Goal: Obtain resource: Download file/media

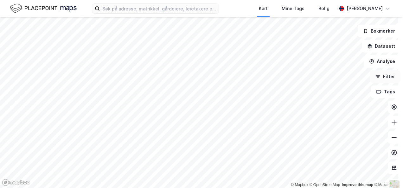
click at [383, 75] on button "Filter" at bounding box center [385, 76] width 30 height 13
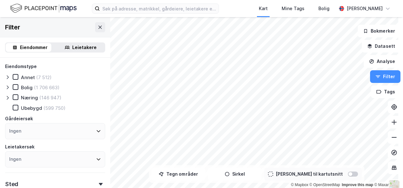
click at [78, 47] on div "Leietakere" at bounding box center [84, 48] width 24 height 8
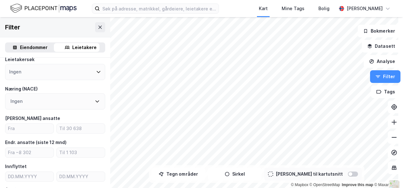
scroll to position [63, 0]
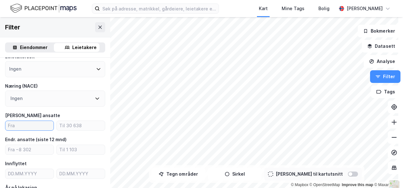
click at [23, 129] on input "number" at bounding box center [29, 125] width 48 height 9
type input "10"
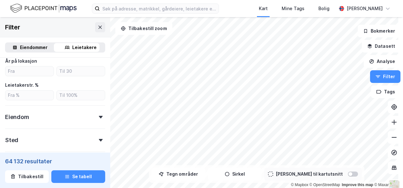
scroll to position [222, 0]
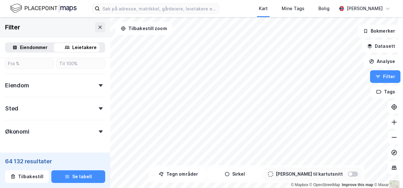
type input "150"
click at [99, 109] on icon at bounding box center [101, 108] width 4 height 3
click at [95, 137] on icon at bounding box center [97, 136] width 5 height 5
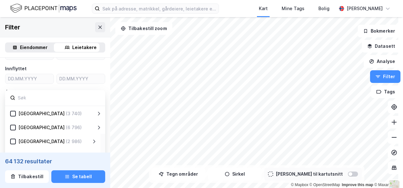
scroll to position [190, 0]
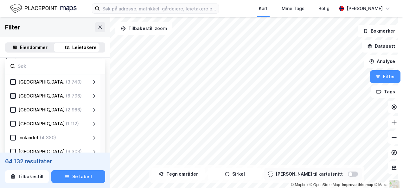
click at [15, 96] on icon at bounding box center [13, 96] width 4 height 4
drag, startPoint x: 11, startPoint y: 97, endPoint x: 15, endPoint y: 94, distance: 4.7
click at [11, 96] on icon at bounding box center [13, 96] width 4 height 4
click at [93, 94] on icon at bounding box center [93, 95] width 5 height 5
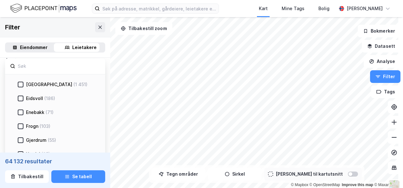
scroll to position [63, 0]
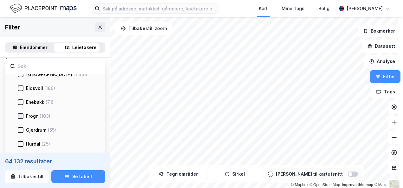
click at [20, 115] on icon at bounding box center [20, 116] width 4 height 4
click at [20, 116] on icon at bounding box center [20, 116] width 4 height 4
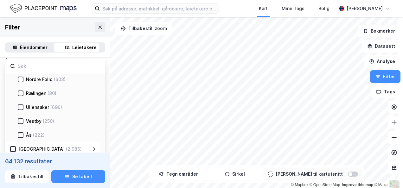
scroll to position [285, 0]
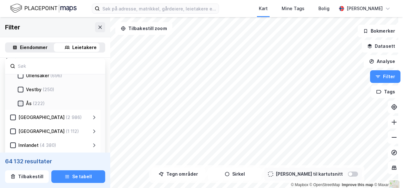
click at [20, 103] on icon at bounding box center [20, 103] width 4 height 4
click at [20, 87] on div at bounding box center [21, 90] width 6 height 6
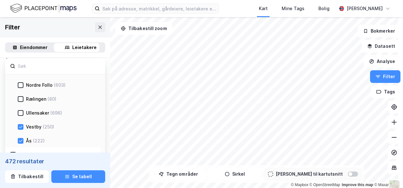
scroll to position [190, 0]
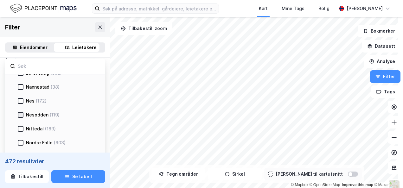
click at [20, 113] on icon at bounding box center [20, 115] width 4 height 4
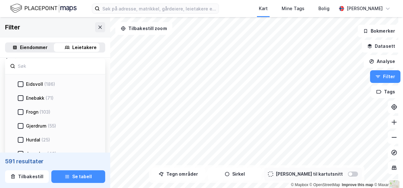
scroll to position [63, 0]
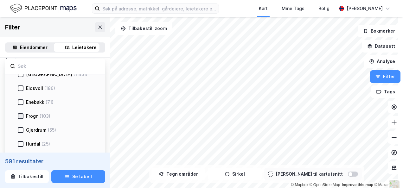
click at [20, 114] on icon at bounding box center [20, 116] width 4 height 4
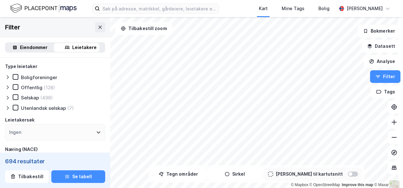
click at [8, 97] on icon at bounding box center [7, 97] width 5 height 5
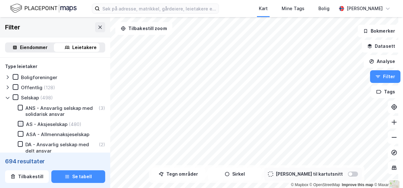
click at [20, 123] on icon at bounding box center [20, 124] width 4 height 4
click at [38, 49] on div "Eiendommer" at bounding box center [34, 48] width 28 height 8
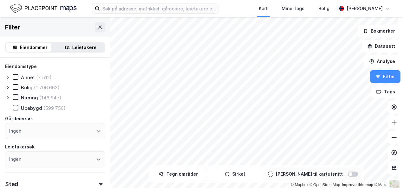
click at [78, 48] on div "Leietakere" at bounding box center [84, 48] width 24 height 8
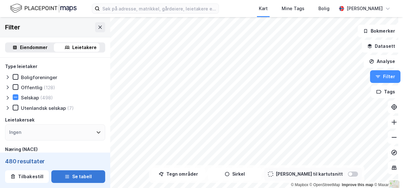
click at [68, 173] on button "Se tabell" at bounding box center [78, 176] width 54 height 13
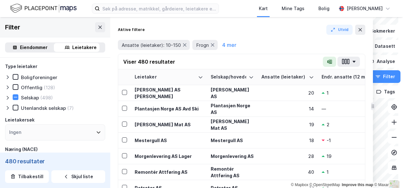
drag, startPoint x: 256, startPoint y: 89, endPoint x: 371, endPoint y: 81, distance: 115.7
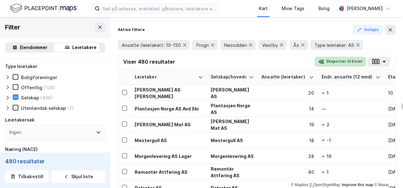
click at [344, 61] on button "Eksporter til Excel" at bounding box center [340, 62] width 52 height 10
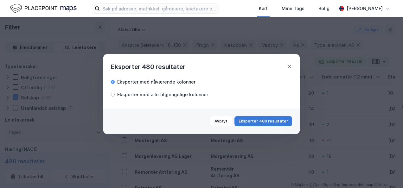
click at [273, 120] on button "Eksporter 480 resultater" at bounding box center [263, 121] width 58 height 10
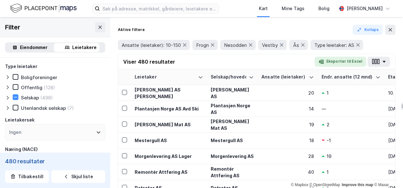
click at [3, 181] on div "480 resultater Tilbakestill Skjul liste" at bounding box center [55, 170] width 110 height 35
click at [342, 61] on button "Eksporter til Excel" at bounding box center [340, 62] width 52 height 10
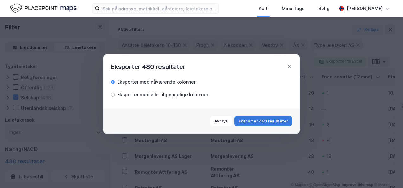
click at [255, 119] on button "Eksporter 480 resultater" at bounding box center [263, 121] width 58 height 10
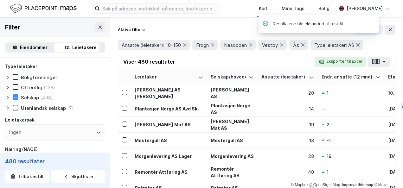
drag, startPoint x: 180, startPoint y: 27, endPoint x: 176, endPoint y: 29, distance: 4.4
click at [180, 27] on div "Aktive filtere Kollaps" at bounding box center [256, 30] width 277 height 10
click at [393, 32] on div "Resultatene ble eksportert til .xlsx fil" at bounding box center [337, 25] width 120 height 21
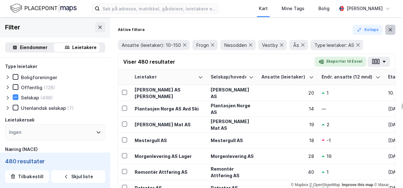
click at [393, 25] on div "Aktive filtere Kollaps Ansatte (leietaker): 10-150 Frogn Nesodden Vestby Ås Typ…" at bounding box center [256, 102] width 292 height 171
click at [389, 29] on icon at bounding box center [389, 29] width 5 height 5
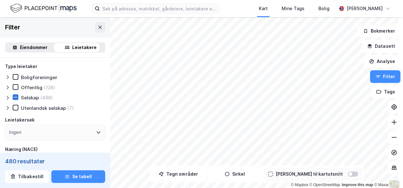
click at [15, 99] on icon at bounding box center [15, 97] width 4 height 4
click at [6, 97] on icon at bounding box center [7, 97] width 5 height 5
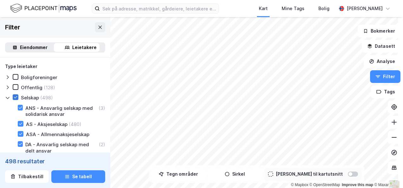
click at [15, 97] on icon at bounding box center [15, 97] width 4 height 4
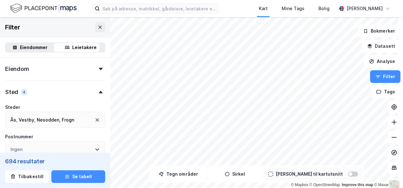
scroll to position [313, 0]
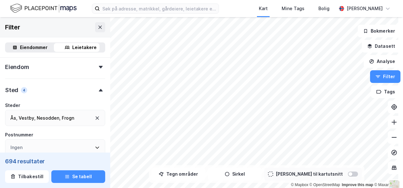
click at [95, 120] on icon at bounding box center [97, 118] width 5 height 5
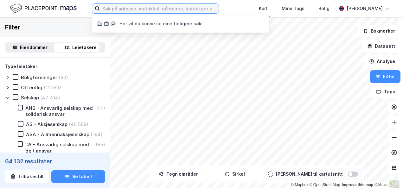
click at [112, 11] on input at bounding box center [159, 8] width 119 height 9
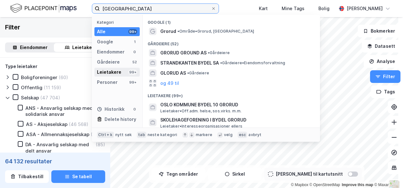
type input "[GEOGRAPHIC_DATA]"
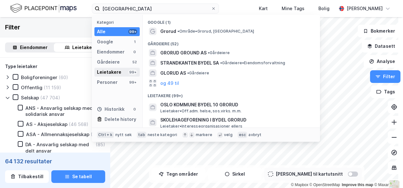
click at [108, 71] on div "Leietakere" at bounding box center [109, 72] width 24 height 8
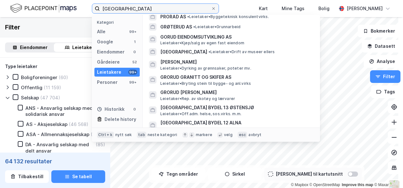
scroll to position [348, 0]
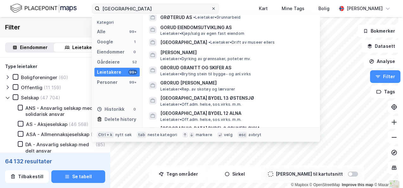
click at [214, 9] on icon at bounding box center [213, 9] width 4 height 4
click at [211, 9] on input "[GEOGRAPHIC_DATA]" at bounding box center [155, 8] width 111 height 9
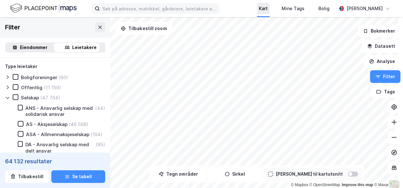
click at [265, 9] on div "Kart" at bounding box center [263, 9] width 9 height 8
